Goal: Task Accomplishment & Management: Manage account settings

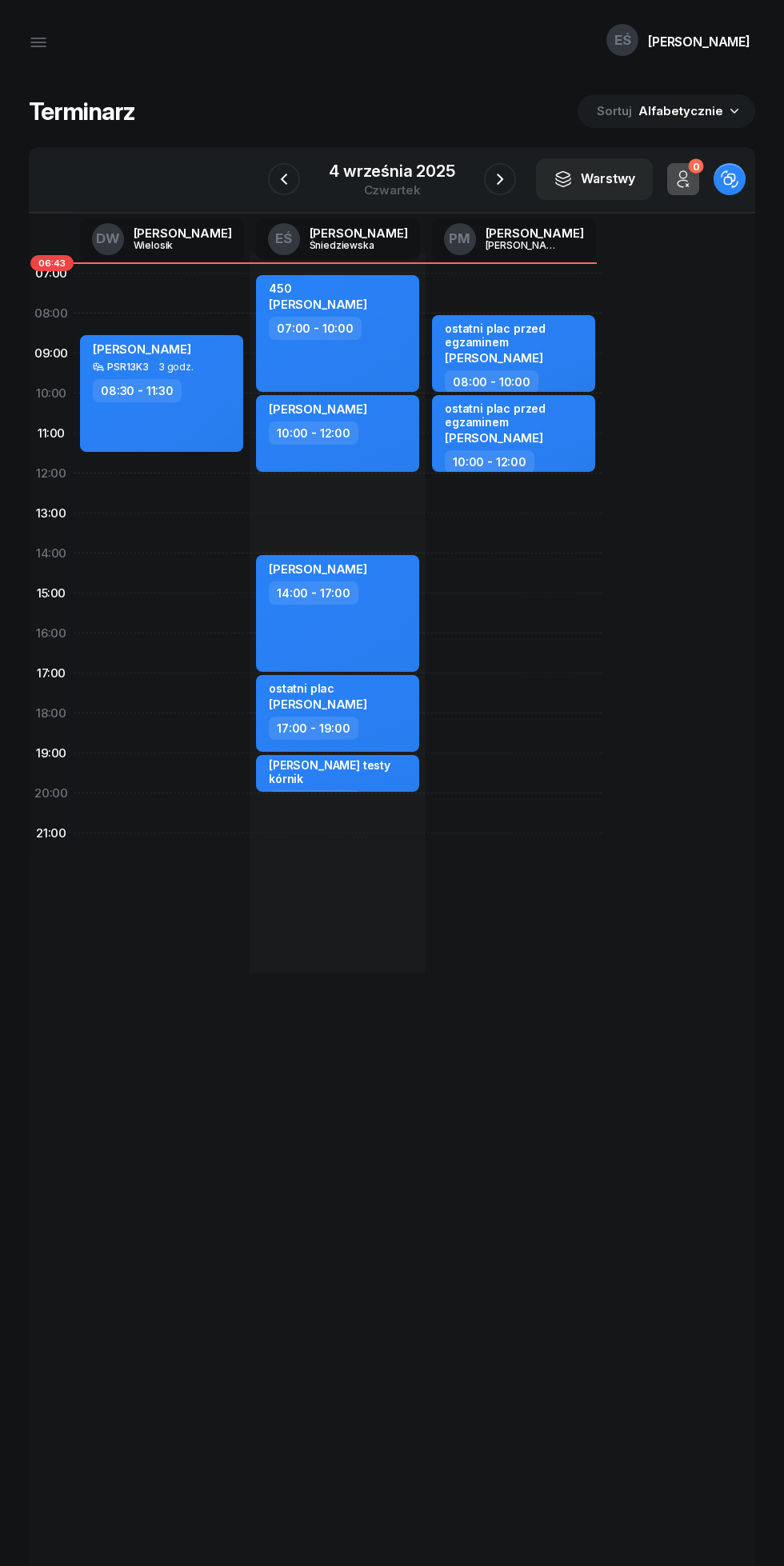
click at [380, 175] on div "4 września 2025" at bounding box center [391, 172] width 126 height 16
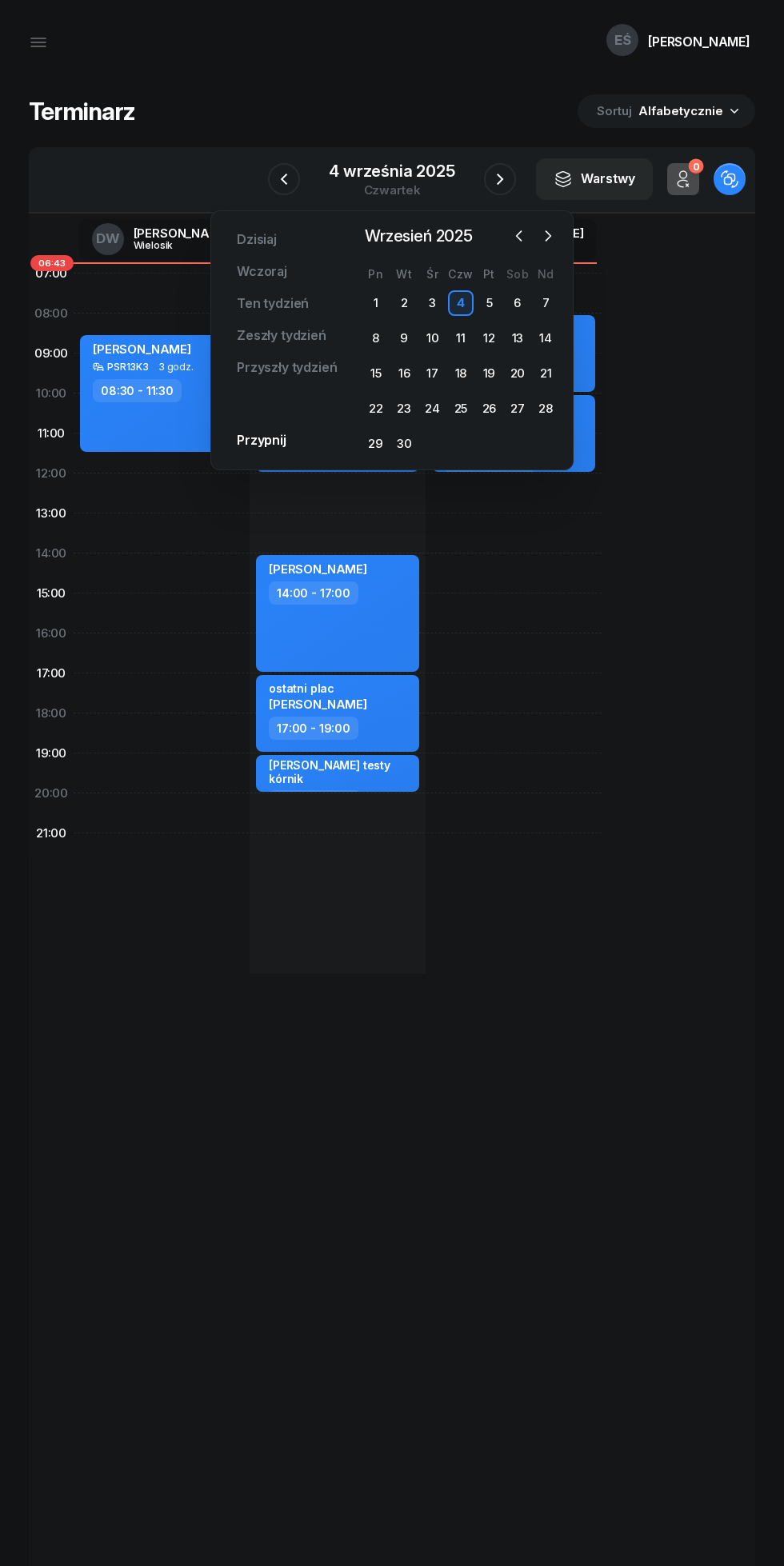
click at [548, 236] on icon "button" at bounding box center [548, 236] width 16 height 16
click at [385, 347] on div "6" at bounding box center [375, 338] width 25 height 25
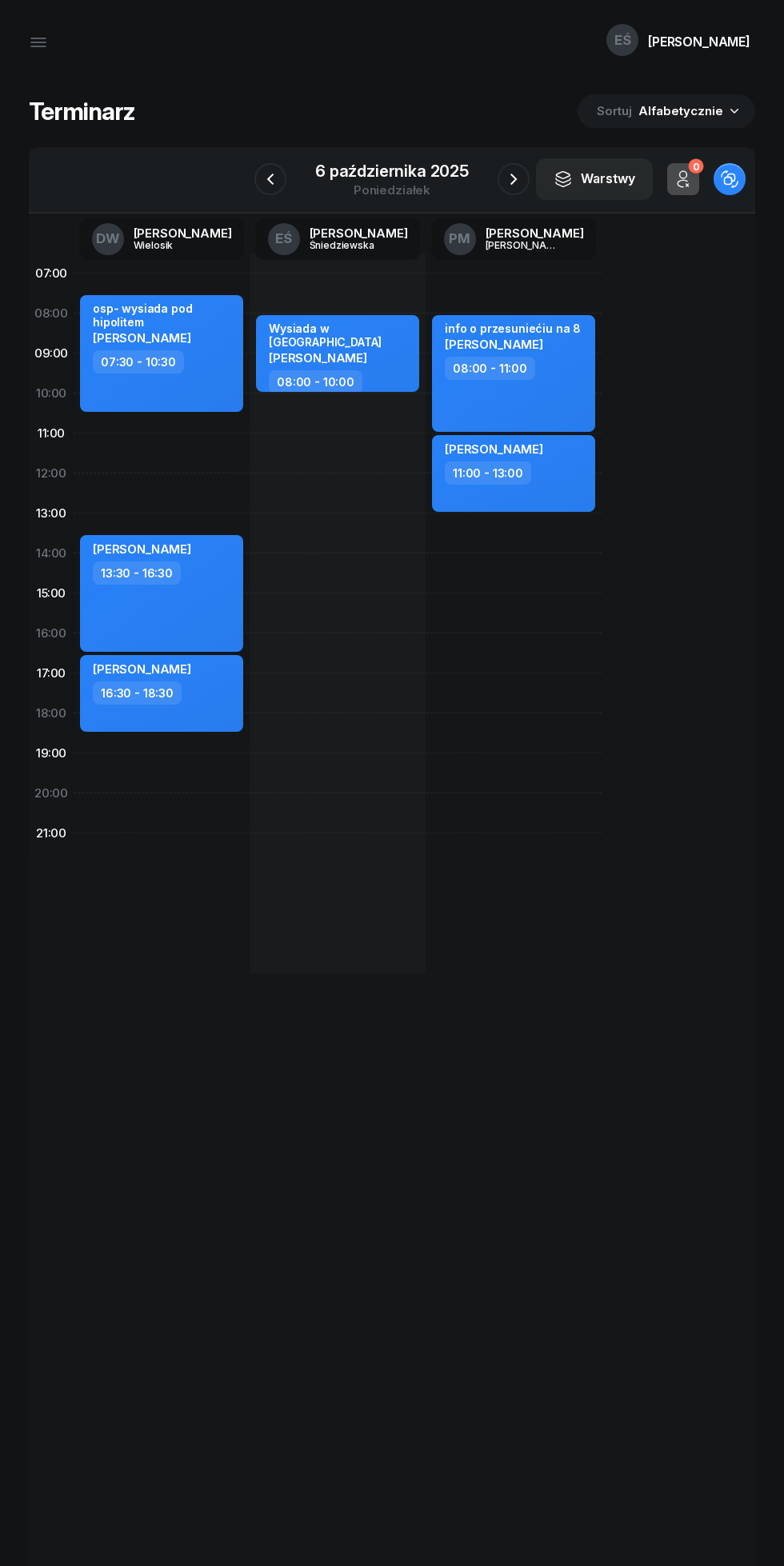
click at [134, 453] on div "osp- wysiada pod hipolitem [PERSON_NAME] 07:30 - 10:30 [PERSON_NAME] 13:30 - 16…" at bounding box center [161, 613] width 176 height 720
select select "11"
select select "13"
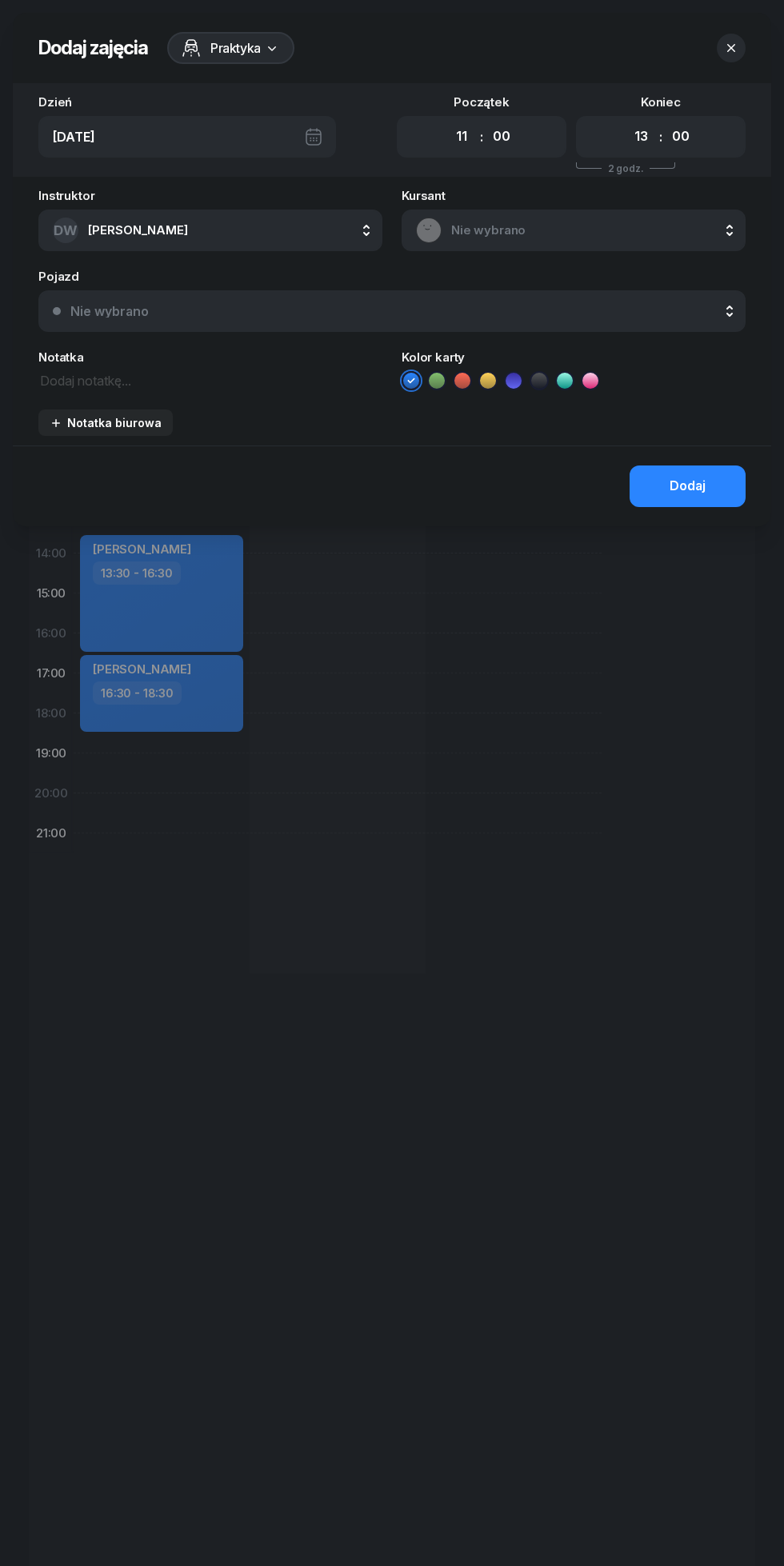
click at [460, 137] on select "00 01 02 03 04 05 06 07 08 09 10 11 12 13 14 15 16 17 18 19 20 21 22 23" at bounding box center [461, 136] width 30 height 33
select select "10"
click at [446, 120] on select "00 01 02 03 04 05 06 07 08 09 10 11 12 13 14 15 16 17 18 19 20 21 22 23" at bounding box center [461, 136] width 30 height 33
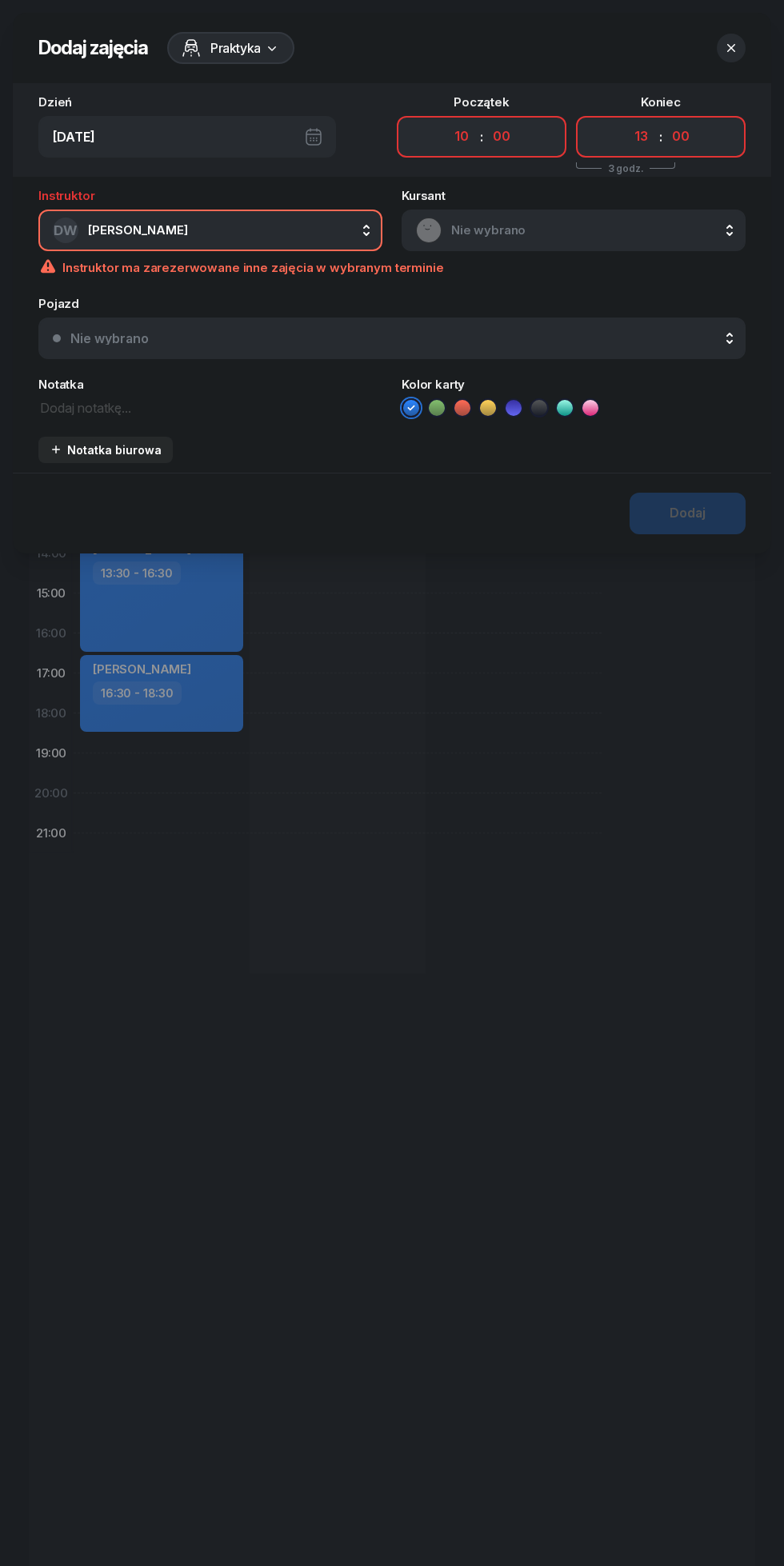
click at [503, 137] on select "00 05 10 15 20 25 30 35 40 45 50 55" at bounding box center [501, 136] width 30 height 33
select select "30"
click at [486, 120] on select "00 05 10 15 20 25 30 35 40 45 50 55" at bounding box center [501, 136] width 30 height 33
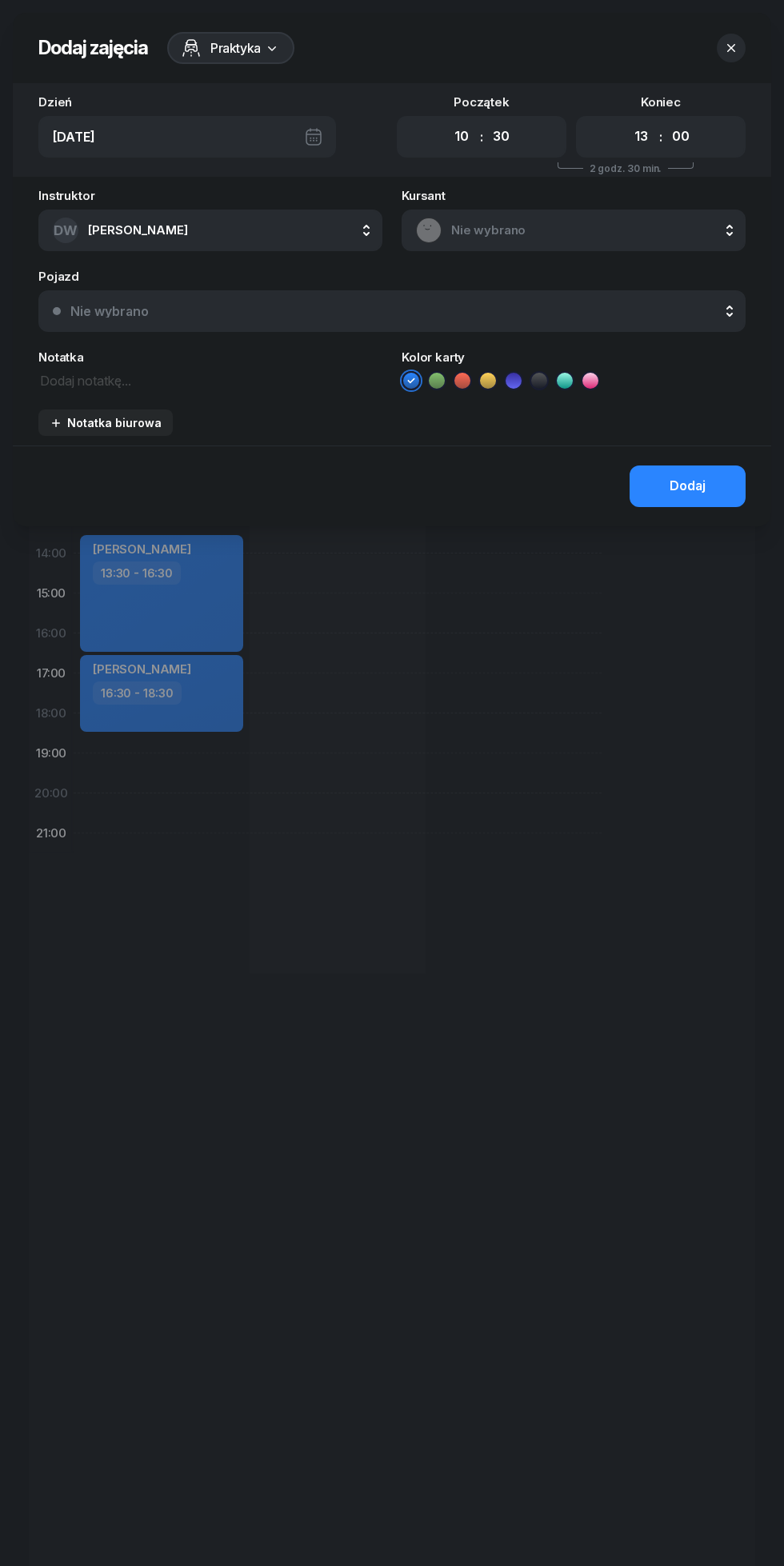
click at [681, 137] on select "00 05 10 15 20 25 30 35 40 45 50 55" at bounding box center [680, 136] width 30 height 33
select select "30"
click at [665, 120] on select "00 05 10 15 20 25 30 35 40 45 50 55" at bounding box center [680, 136] width 30 height 33
click at [459, 233] on span "Nie wybrano" at bounding box center [591, 230] width 280 height 21
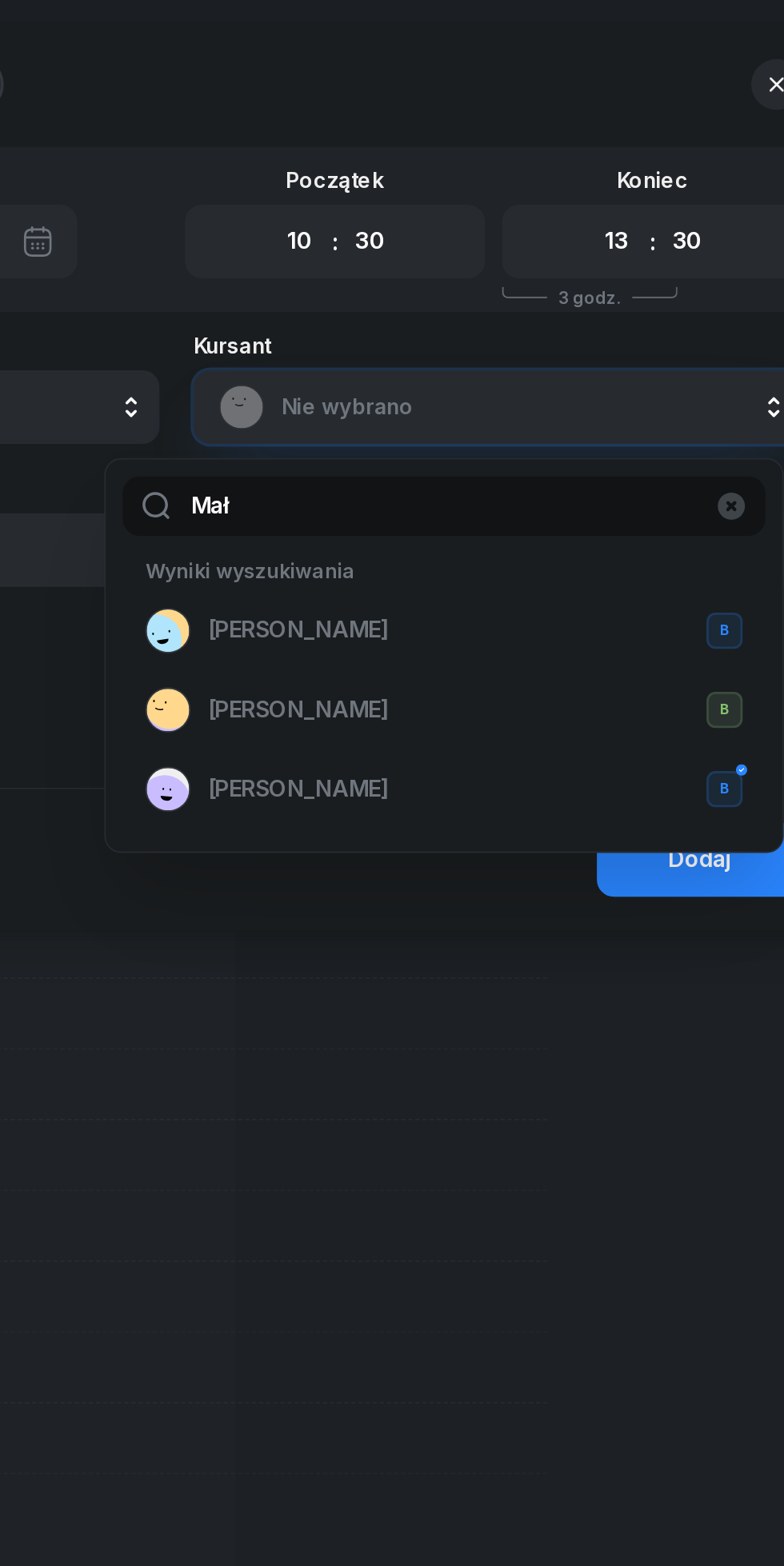
type input "Mał"
click at [440, 446] on span "[PERSON_NAME]" at bounding box center [460, 447] width 102 height 21
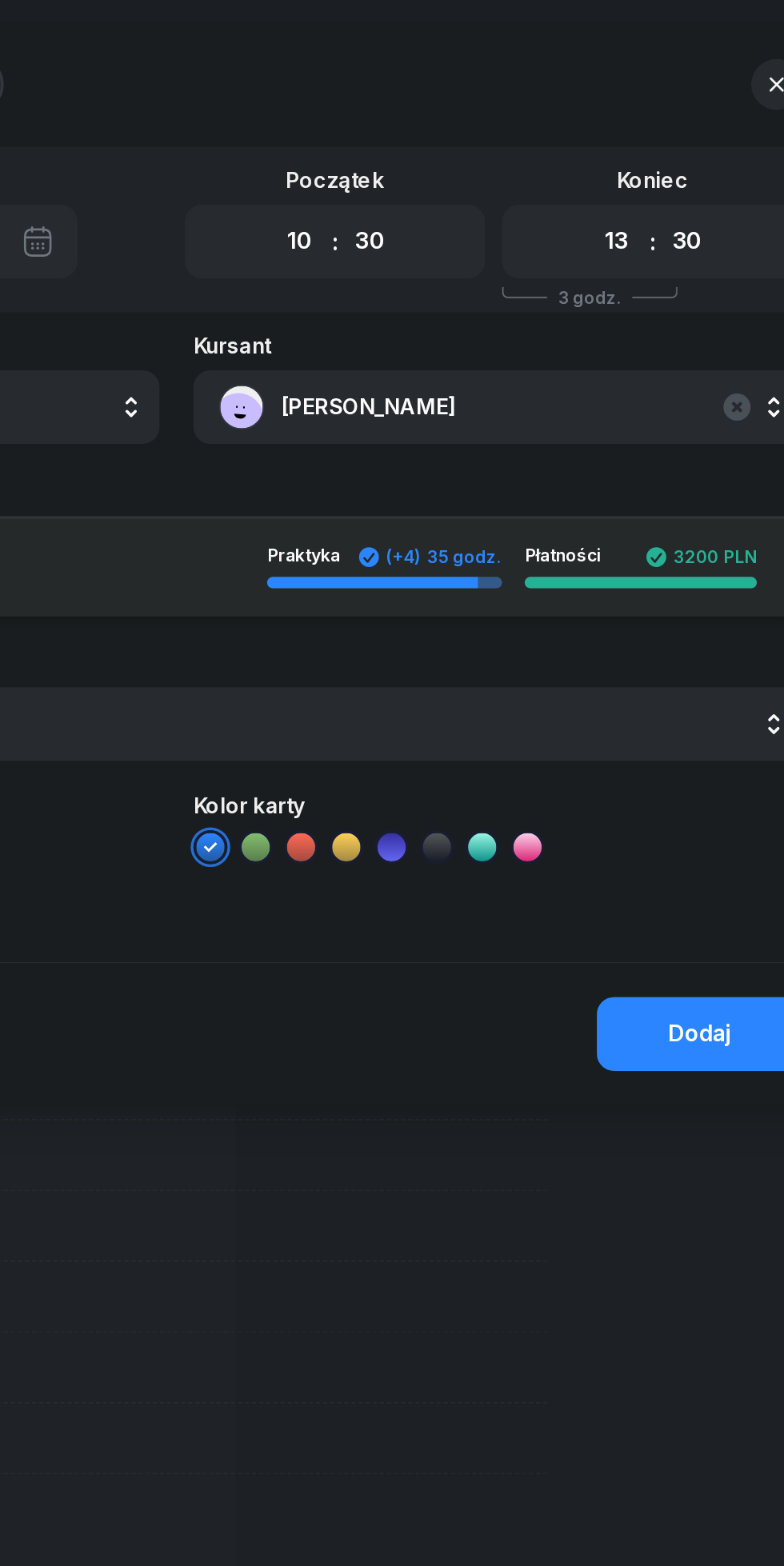
click at [672, 579] on div "Dodaj" at bounding box center [687, 585] width 36 height 21
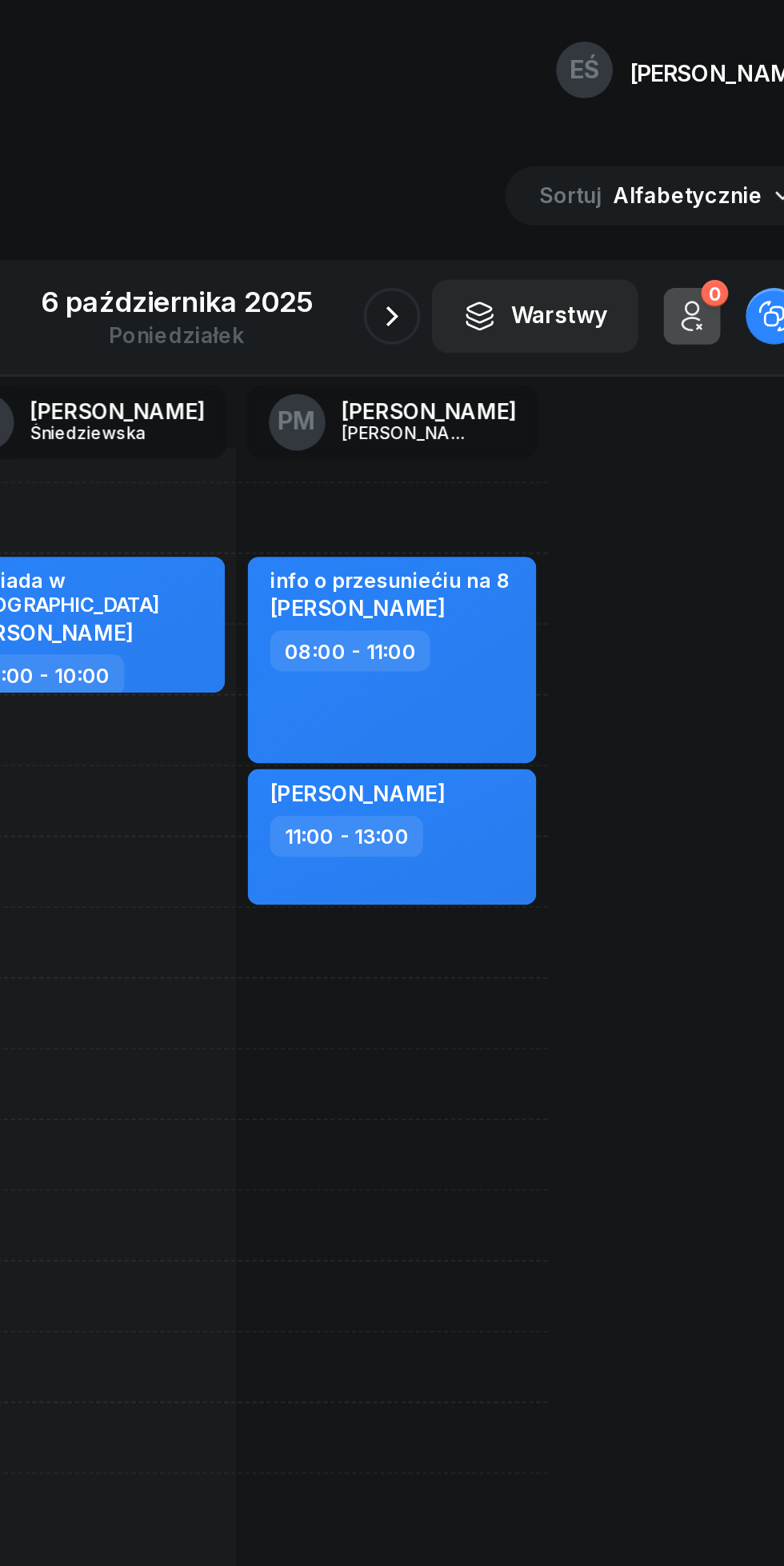
click at [502, 181] on button "button" at bounding box center [513, 179] width 32 height 32
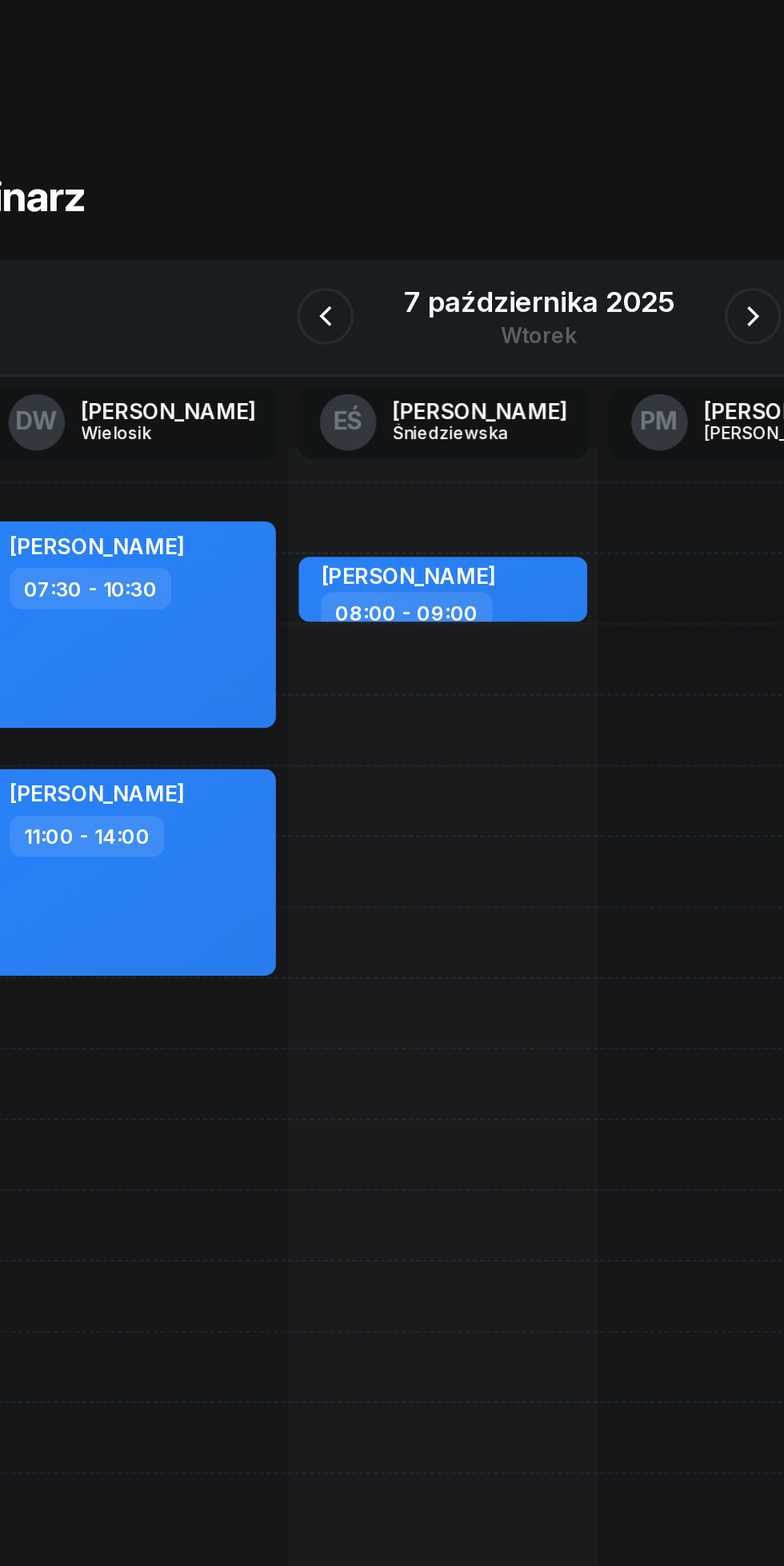
click at [409, 164] on div "7 października 2025" at bounding box center [392, 172] width 153 height 16
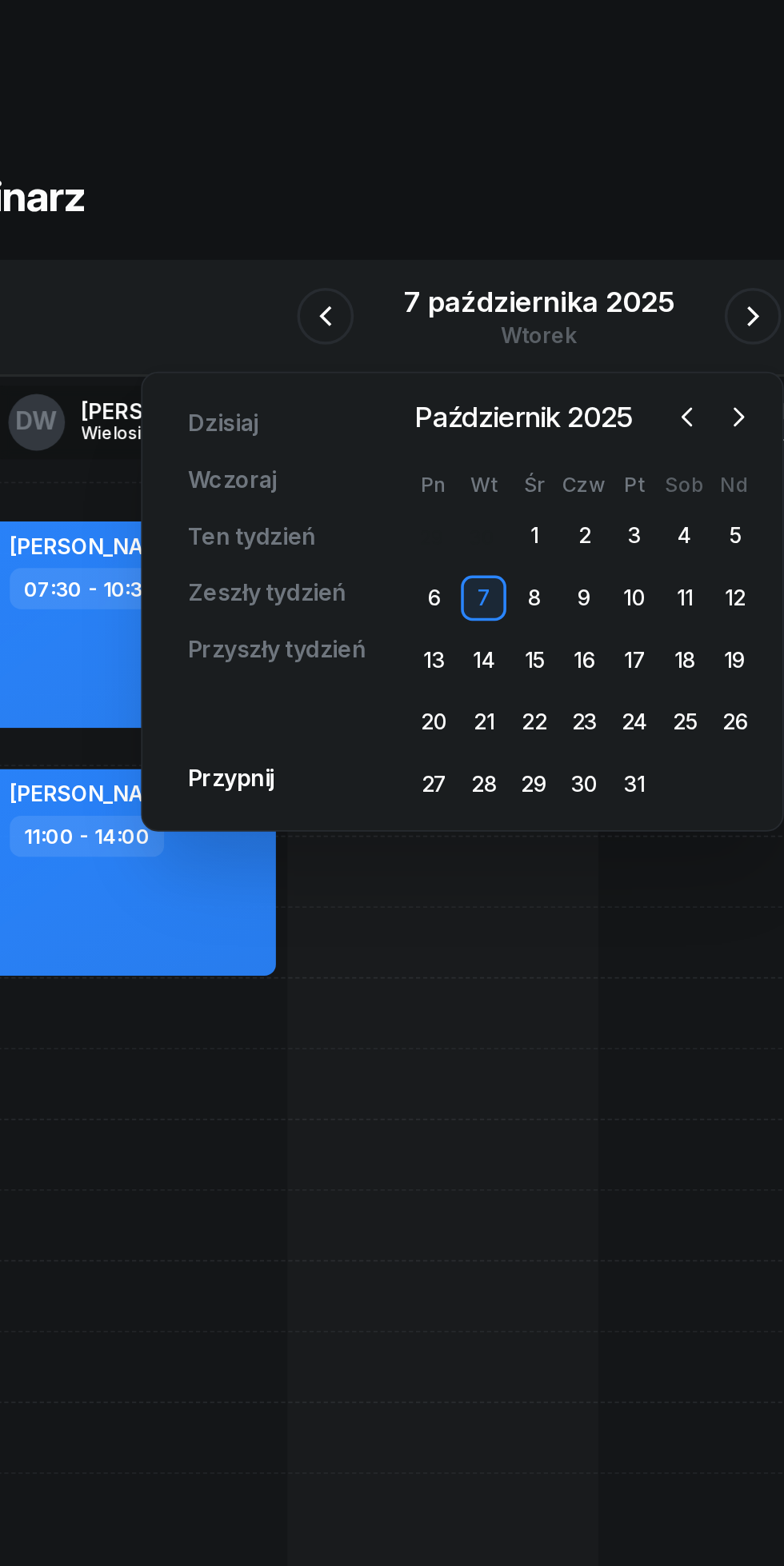
click at [475, 244] on icon "button" at bounding box center [476, 236] width 16 height 16
click at [417, 303] on div "4" at bounding box center [417, 303] width 25 height 25
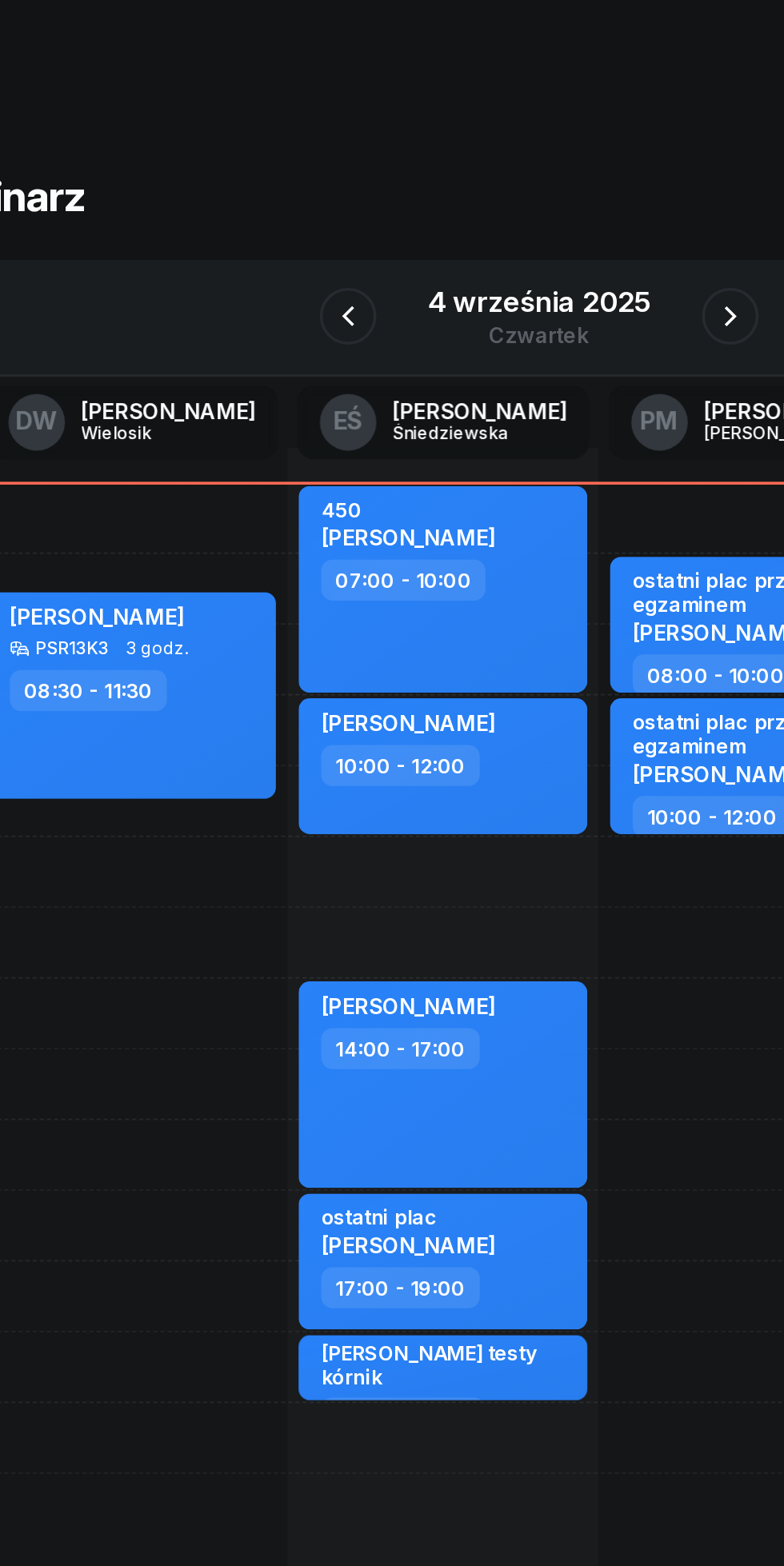
click at [493, 166] on button "button" at bounding box center [499, 179] width 32 height 32
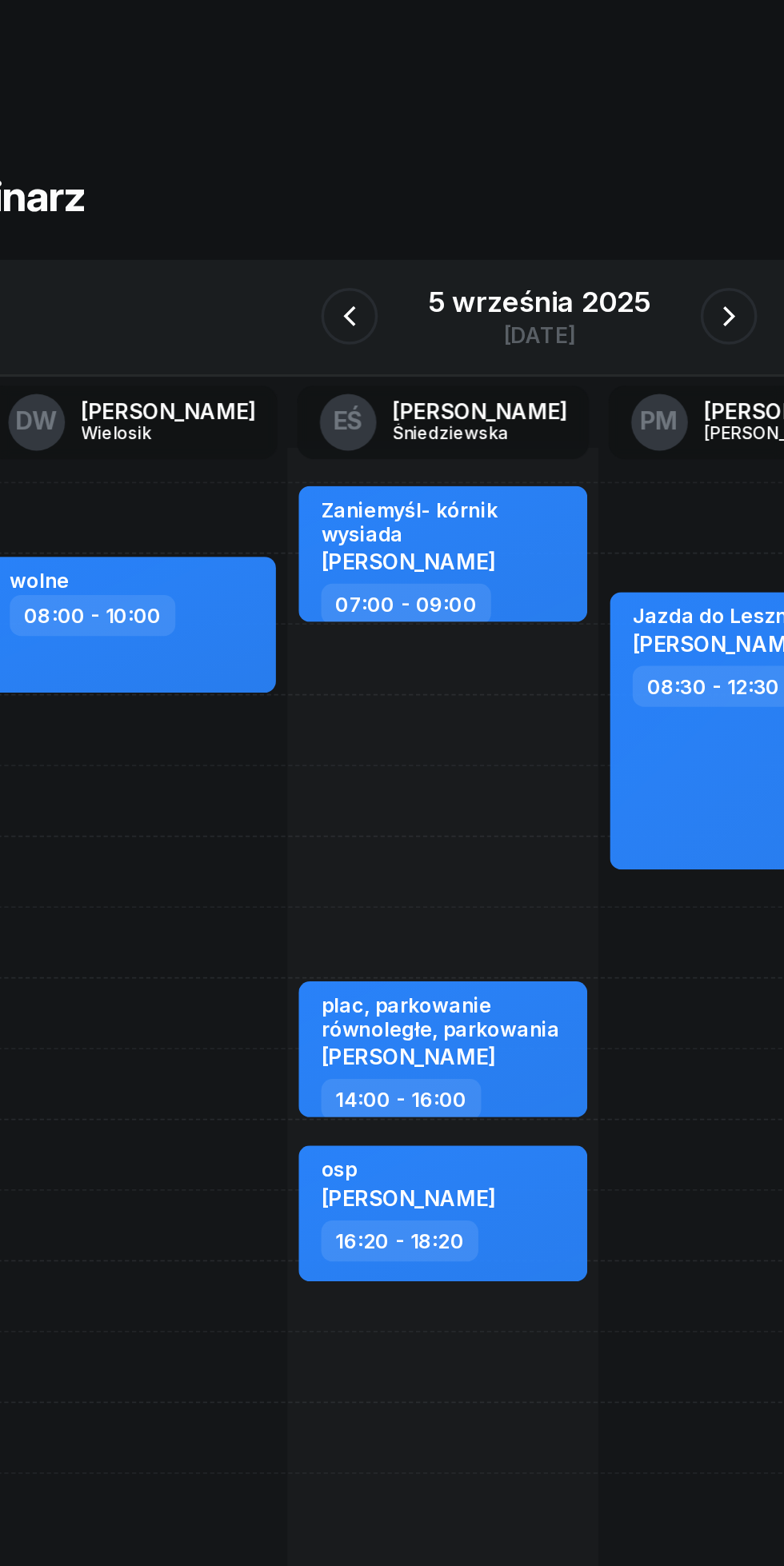
click at [275, 393] on div "Zaniemyśl- kórnik [PERSON_NAME] 07:00 - 09:00 kursant odwołał [PERSON_NAME] 09:…" at bounding box center [338, 613] width 176 height 720
select select "09"
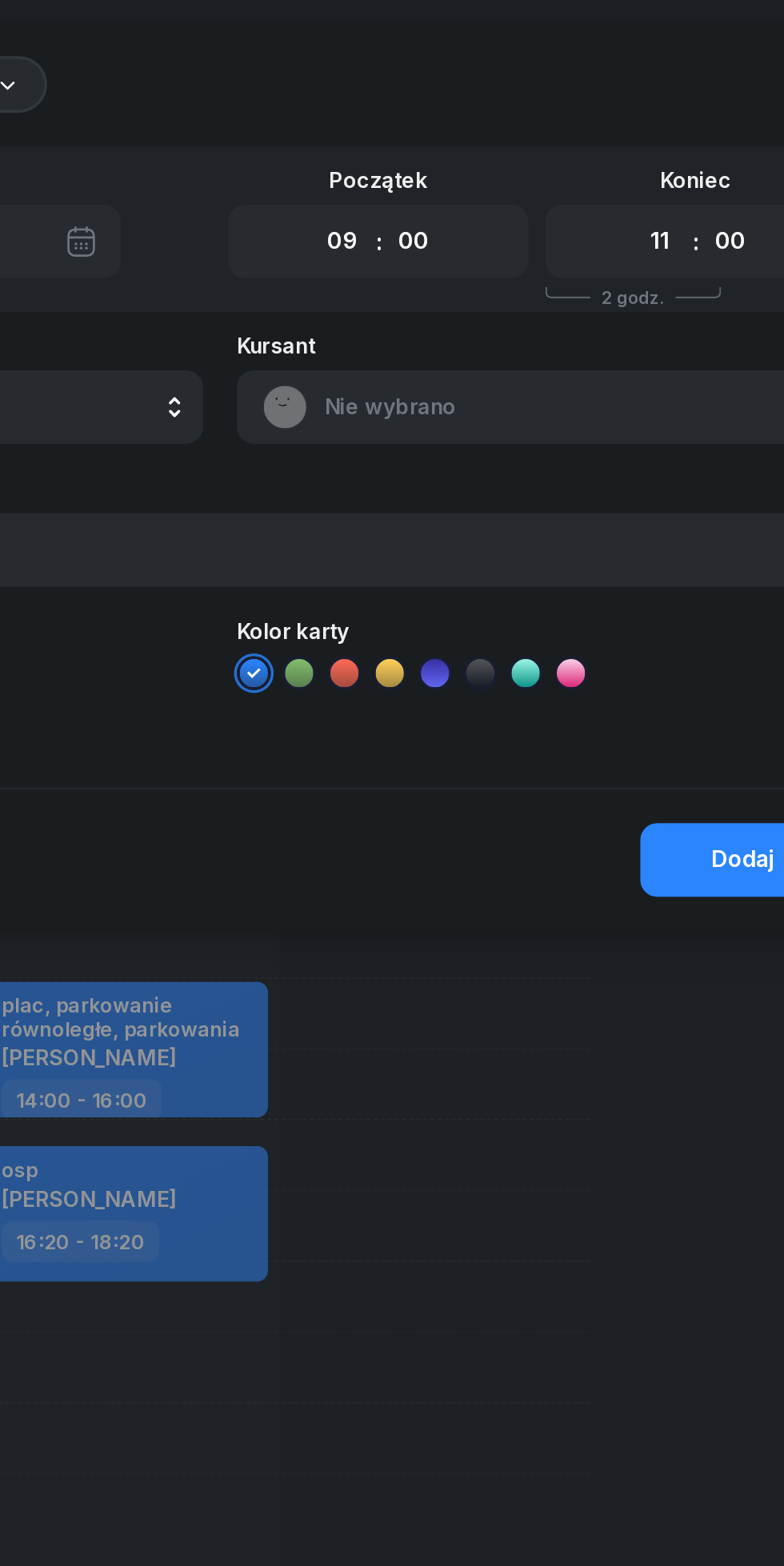
click at [627, 139] on select "00 01 02 03 04 05 06 07 08 09 10 11 12 13 14 15 16 17 18 19 20 21 22 23" at bounding box center [640, 136] width 30 height 33
select select "14"
click at [625, 120] on select "00 01 02 03 04 05 06 07 08 09 10 11 12 13 14 15 16 17 18 19 20 21 22 23" at bounding box center [640, 136] width 30 height 33
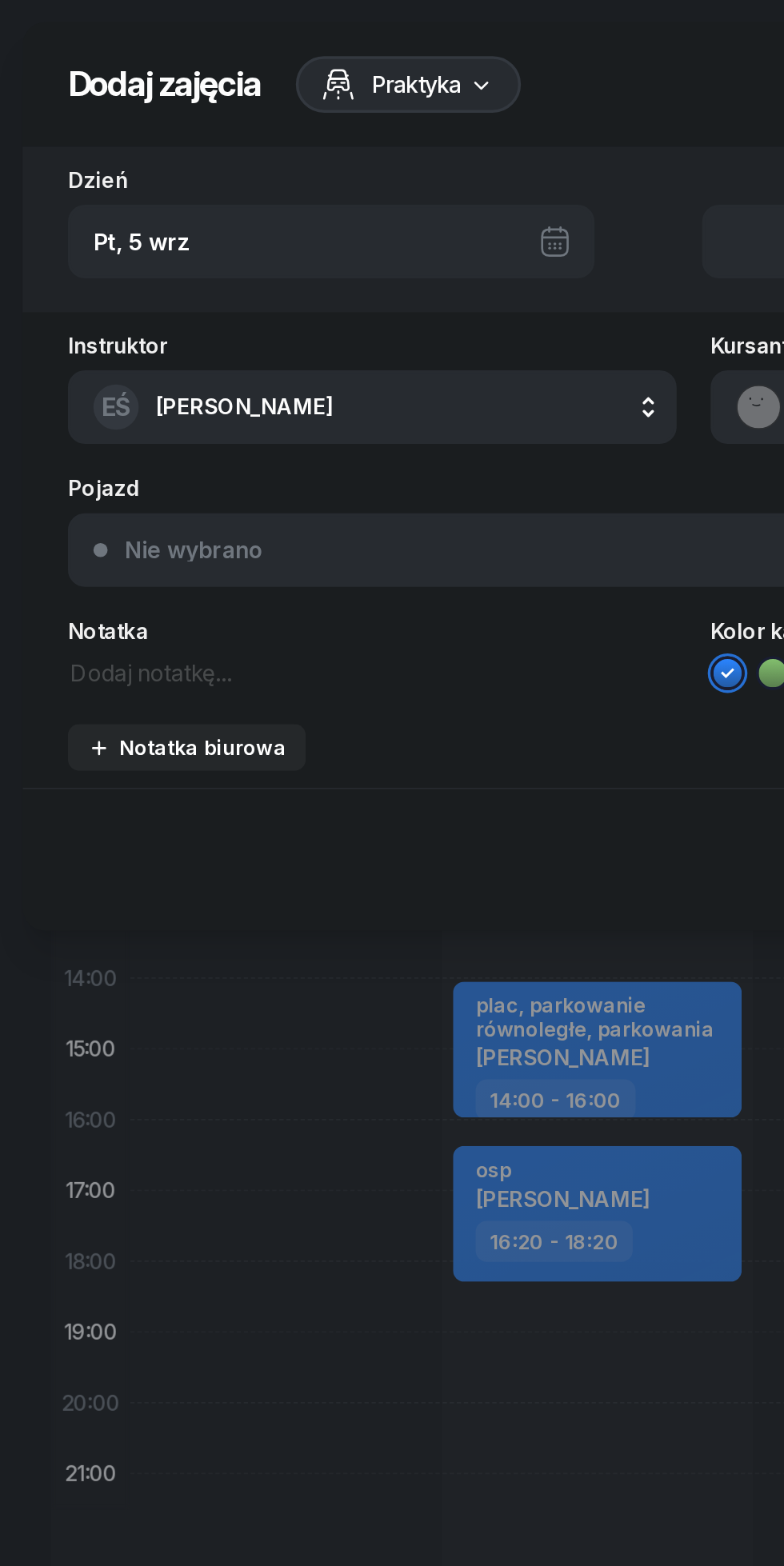
click at [138, 421] on div "Notatka biurowa" at bounding box center [106, 422] width 112 height 14
click at [139, 447] on textarea at bounding box center [391, 452] width 707 height 21
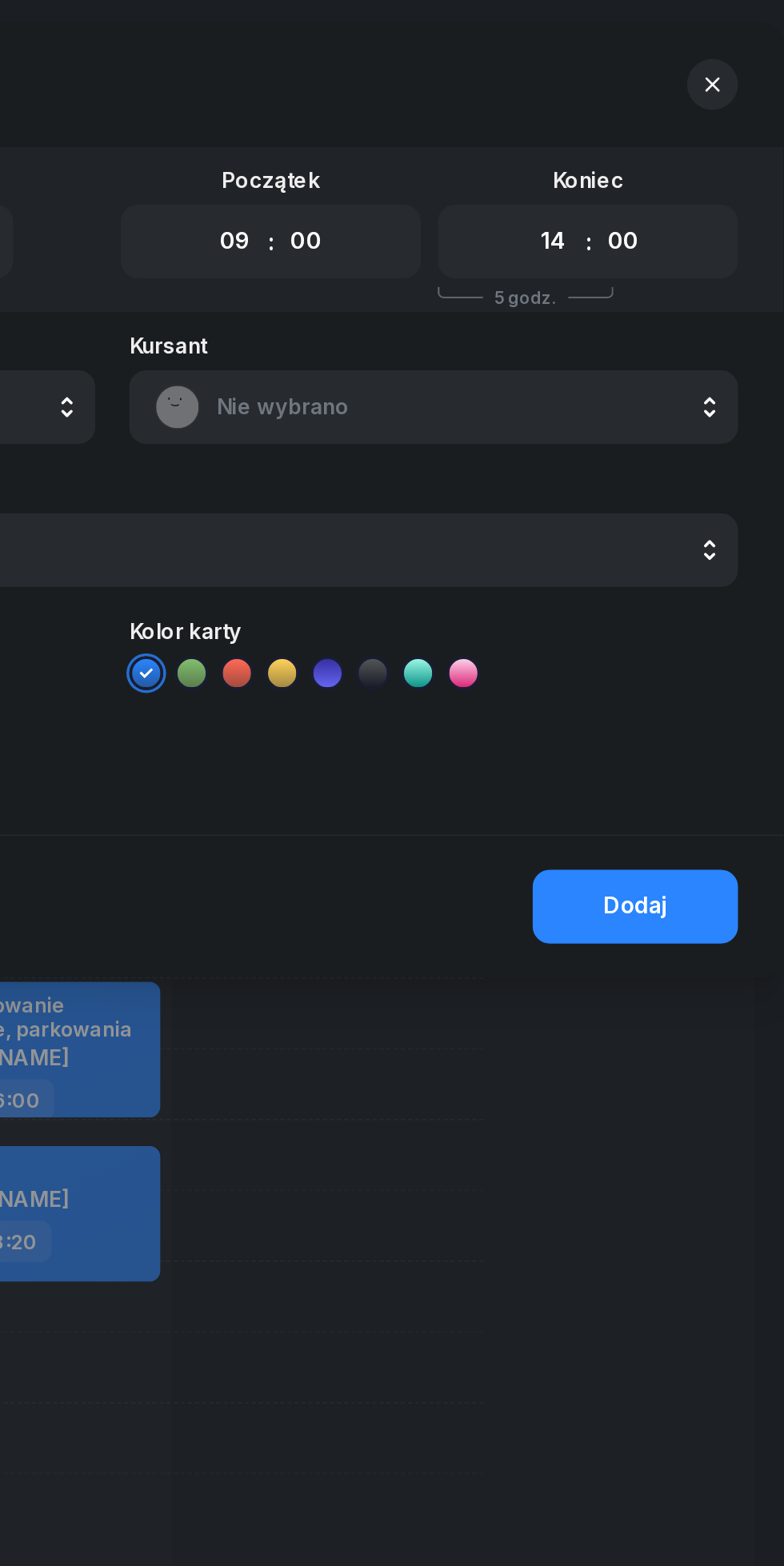
type textarea "Kanalizacja"
click at [686, 498] on button "Dodaj" at bounding box center [687, 513] width 116 height 41
